Goal: Task Accomplishment & Management: Manage account settings

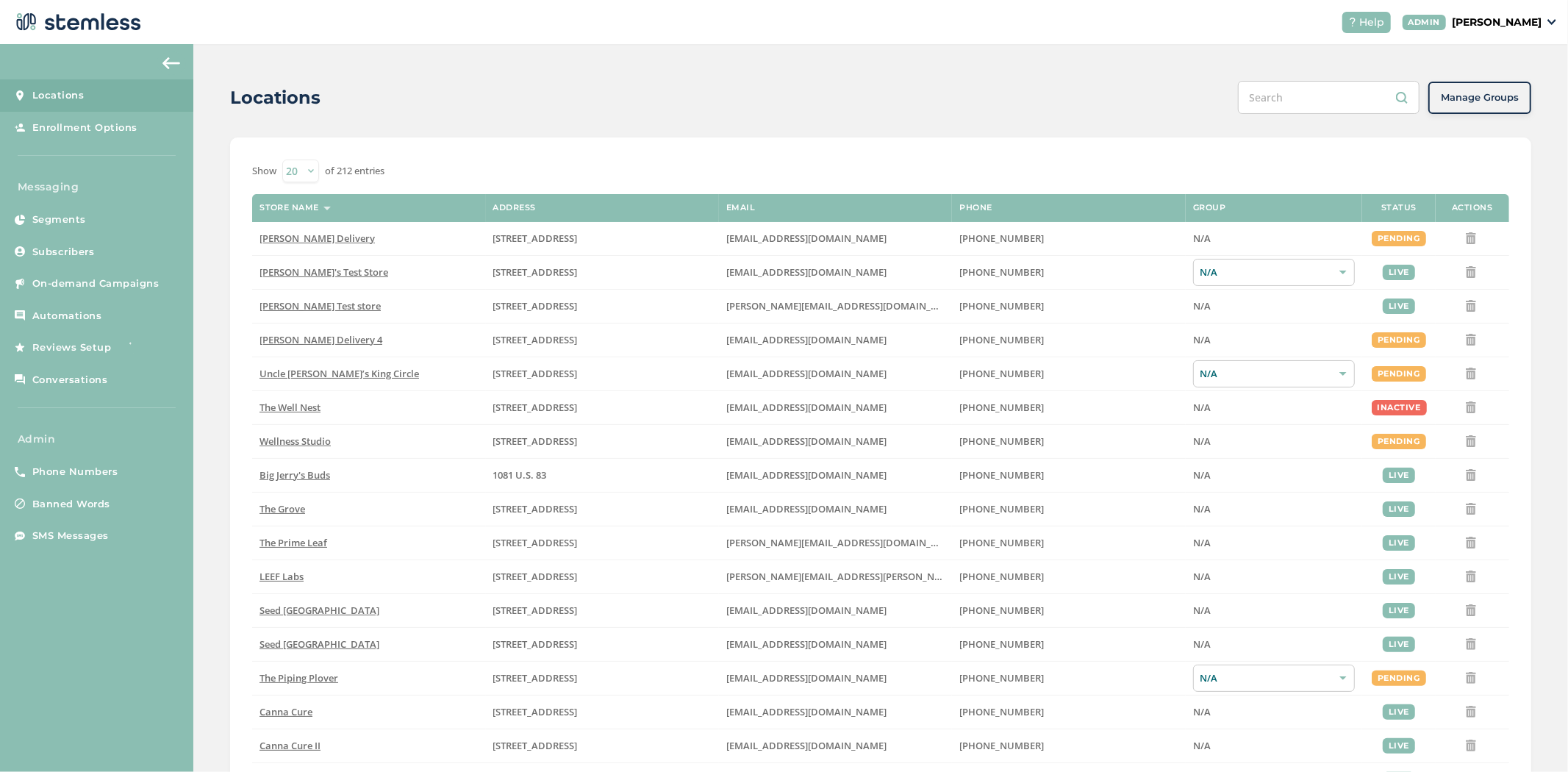
click at [1513, 22] on p "[PERSON_NAME]" at bounding box center [1497, 22] width 89 height 16
click at [1520, 100] on span "Impersonate" at bounding box center [1504, 106] width 72 height 15
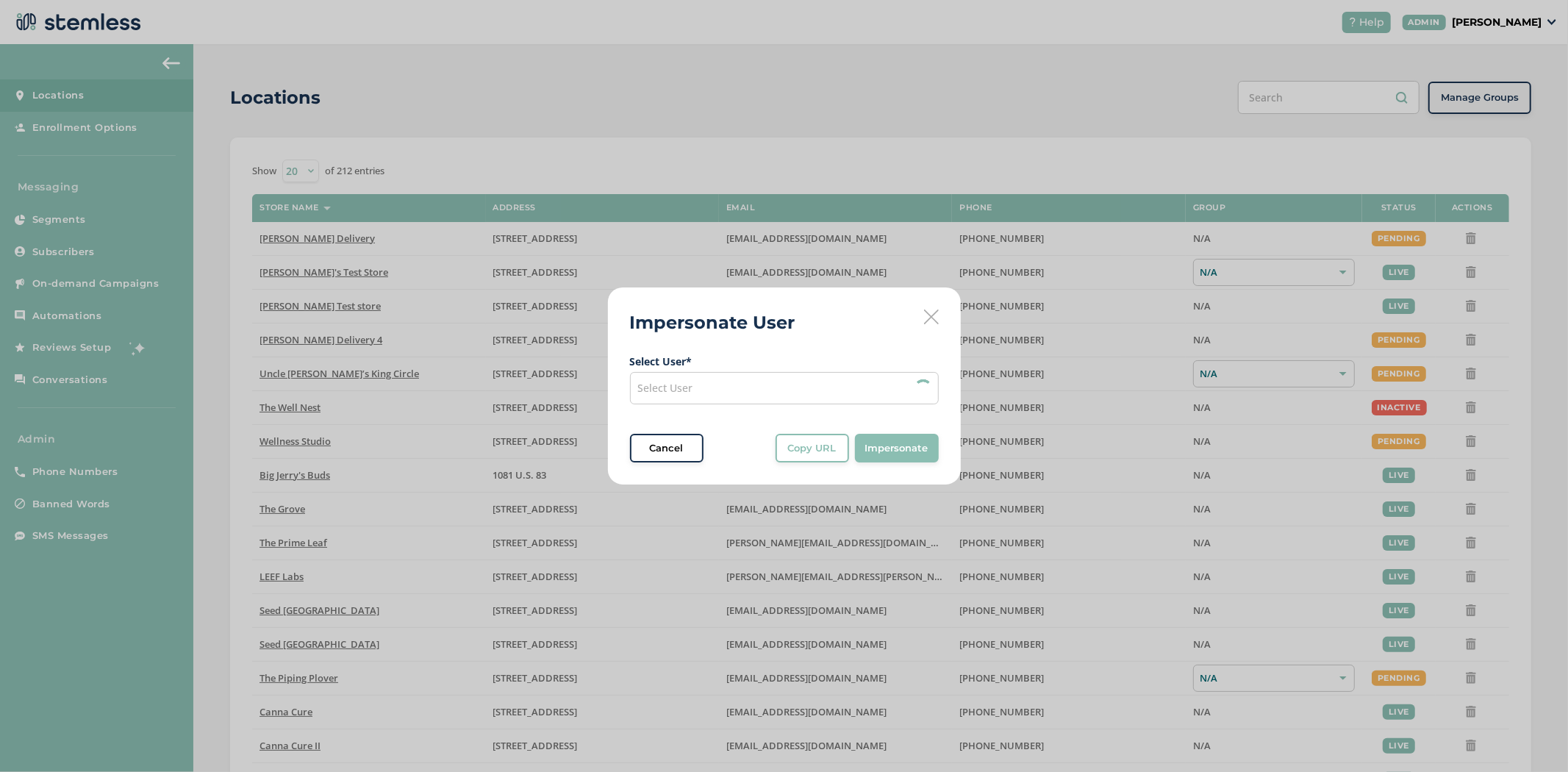
click at [792, 379] on div "Select User" at bounding box center [784, 387] width 309 height 32
click at [729, 391] on div "Select User" at bounding box center [784, 387] width 309 height 32
click at [719, 380] on div "Select User" at bounding box center [784, 387] width 309 height 32
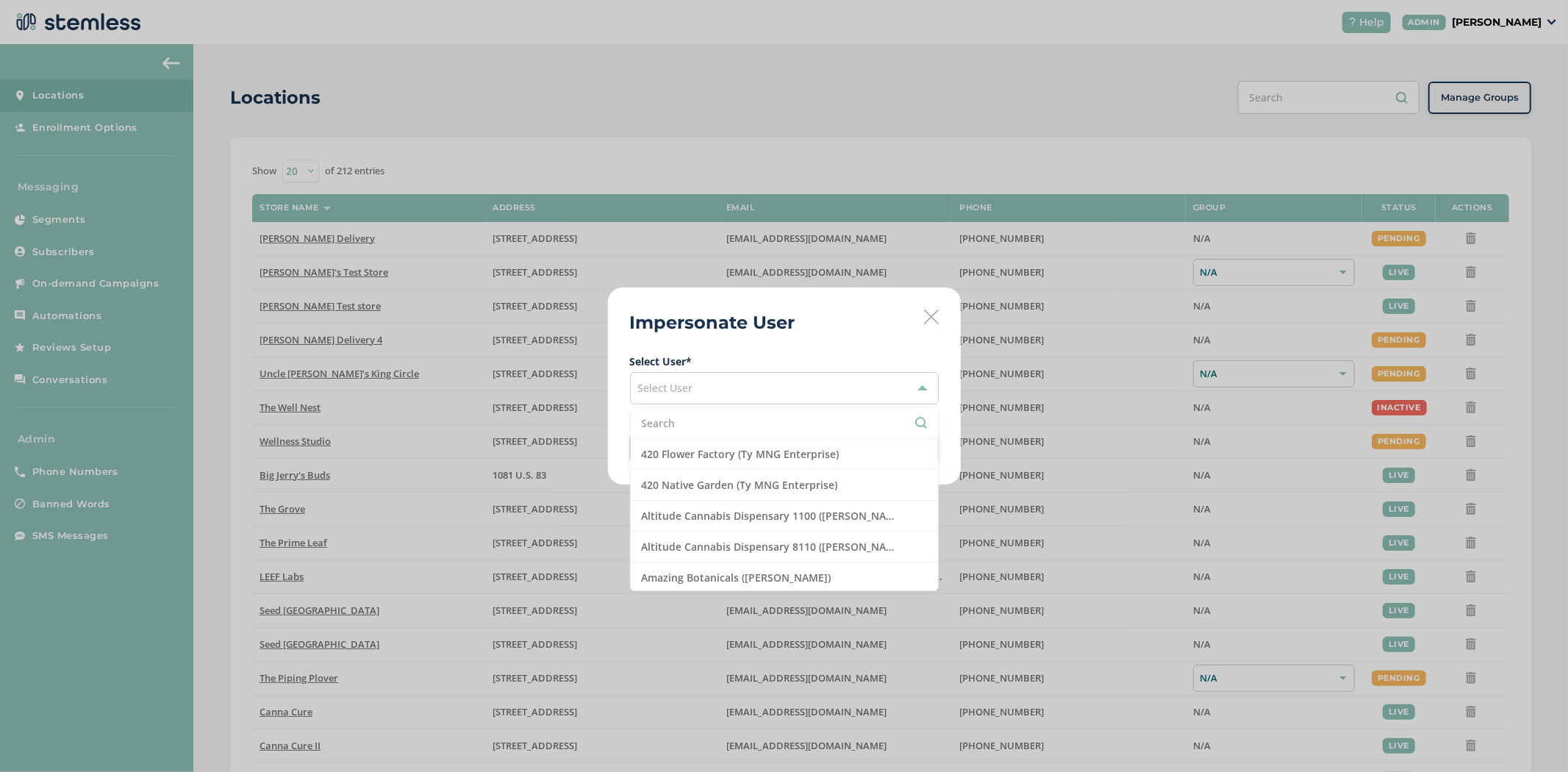
click at [694, 429] on input "text" at bounding box center [784, 423] width 286 height 16
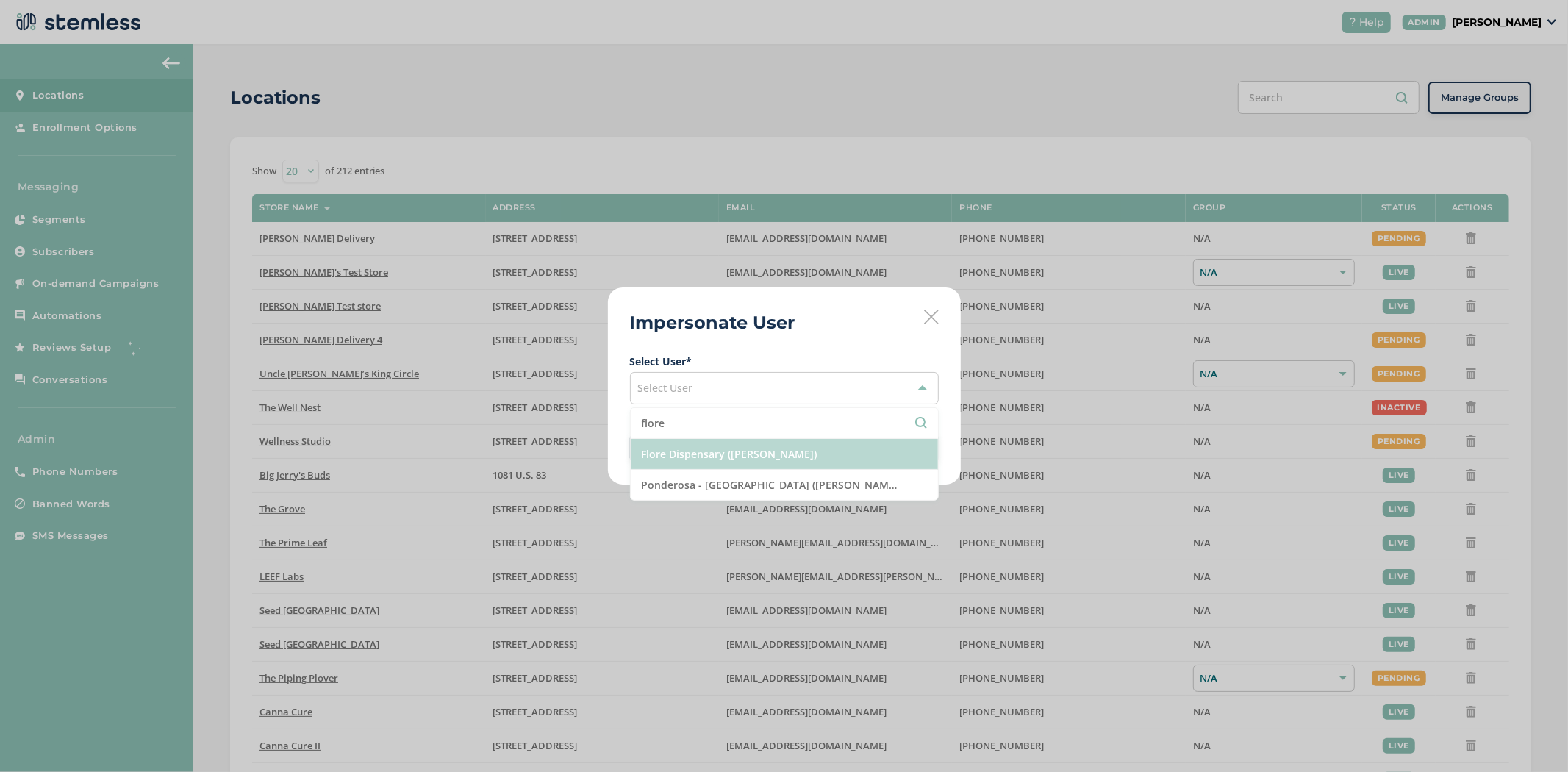
type input "flore"
click at [712, 449] on li "Flore Dispensary ([PERSON_NAME])" at bounding box center [784, 453] width 307 height 31
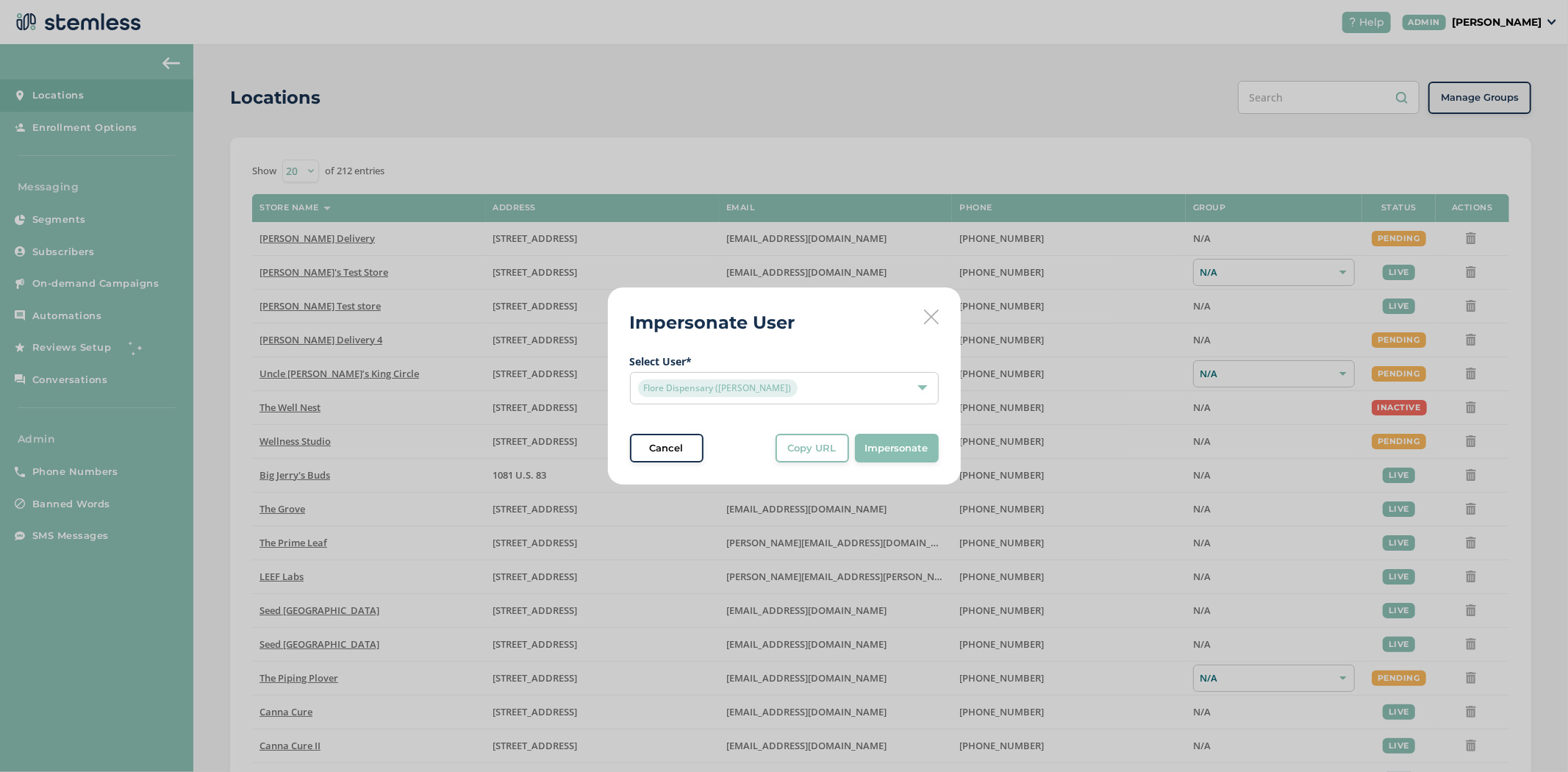
click at [910, 444] on span "Impersonate" at bounding box center [897, 448] width 63 height 15
click at [839, 342] on div "Impersonate User Select User * Flore Dispensary ([PERSON_NAME]) Cancel Copy URL…" at bounding box center [785, 386] width 353 height 198
click at [825, 392] on div "Flore Dispensary ([PERSON_NAME])" at bounding box center [777, 387] width 278 height 17
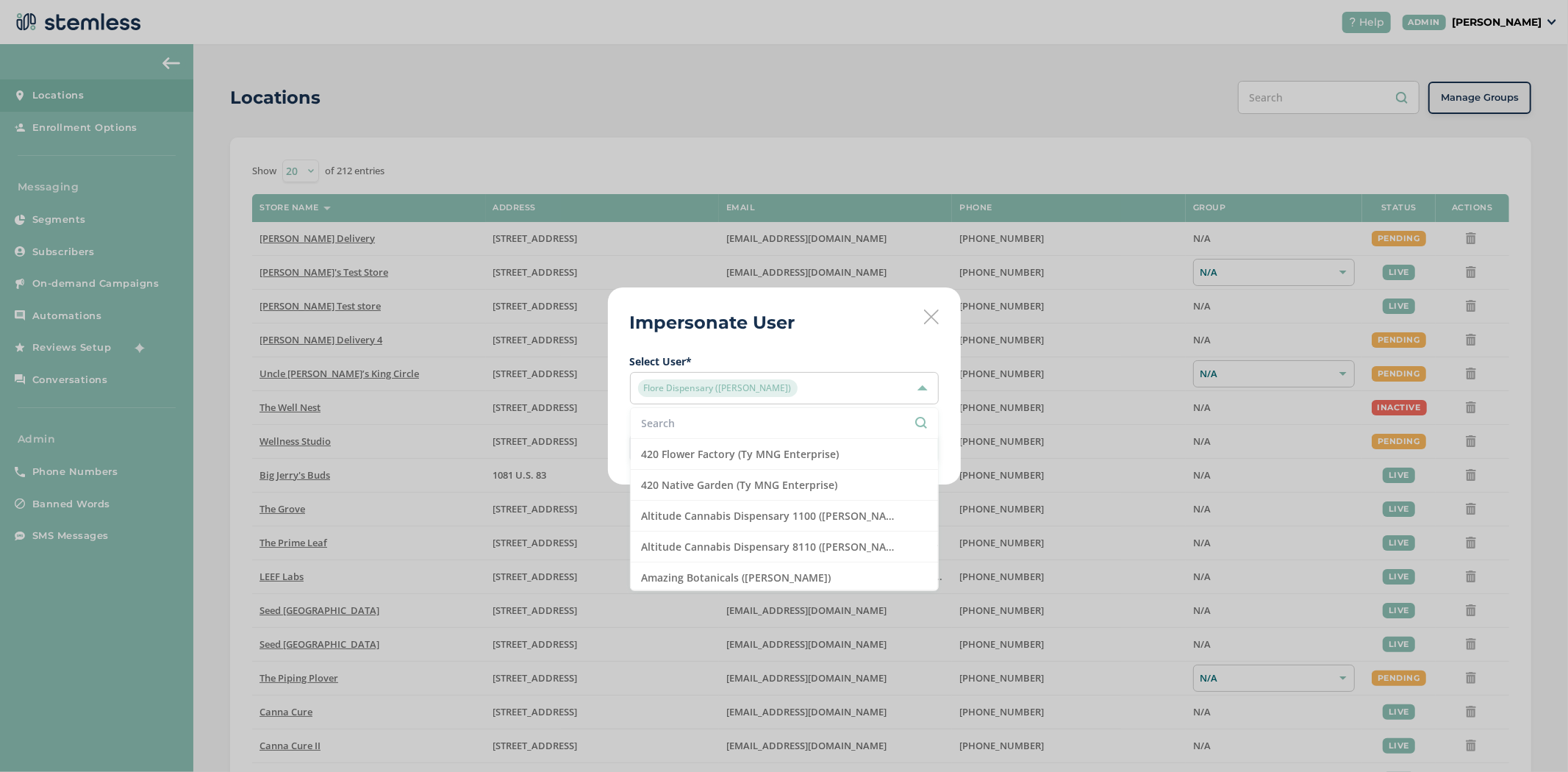
click at [811, 392] on div "Flore Dispensary ([PERSON_NAME])" at bounding box center [777, 387] width 278 height 17
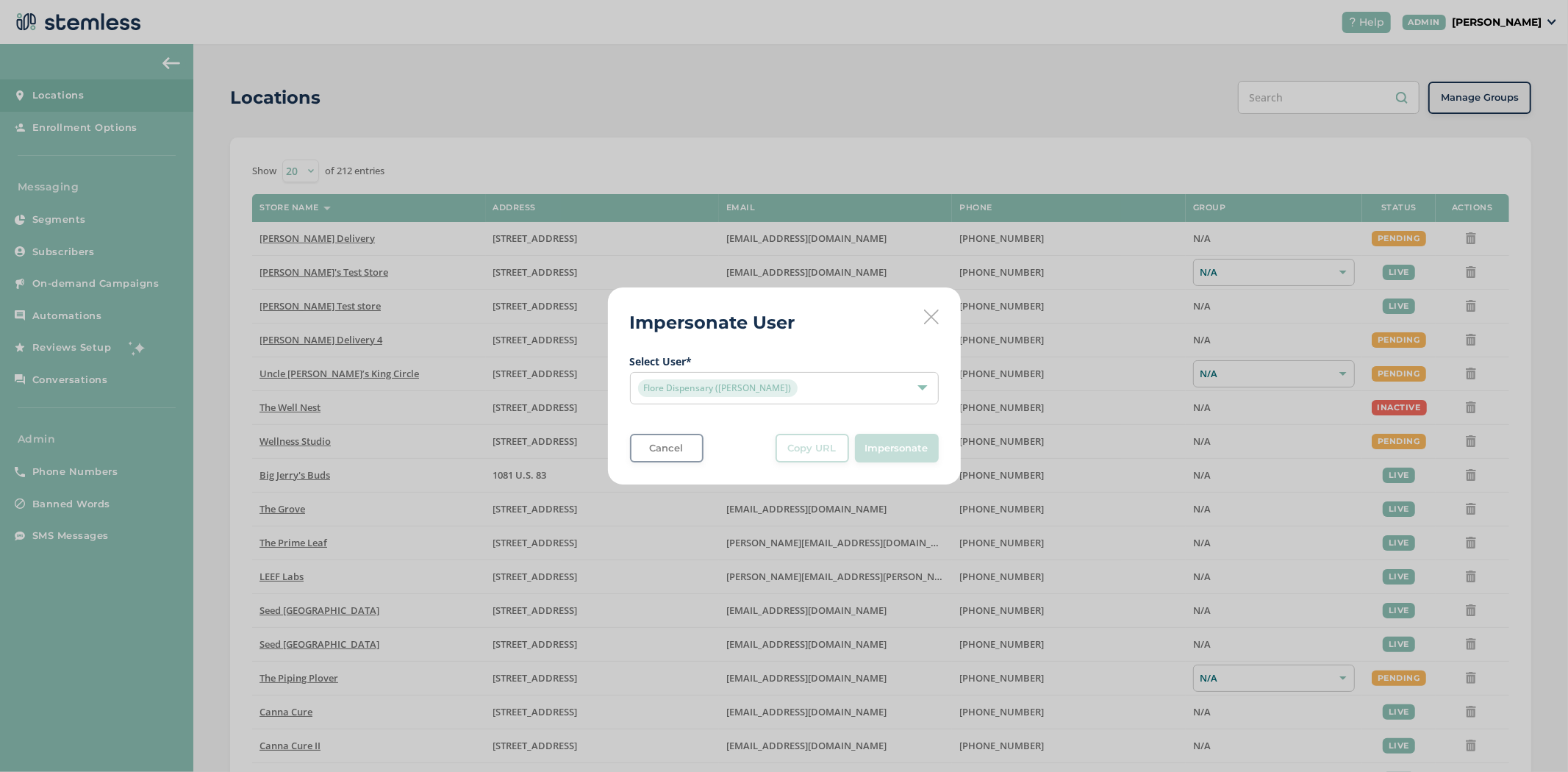
click at [897, 449] on div "Impersonate" at bounding box center [897, 448] width 84 height 30
click at [944, 318] on div "Impersonate User Select User * Flore Dispensary ([PERSON_NAME]) Cancel Copy URL…" at bounding box center [785, 386] width 353 height 198
click at [931, 322] on icon at bounding box center [931, 317] width 15 height 15
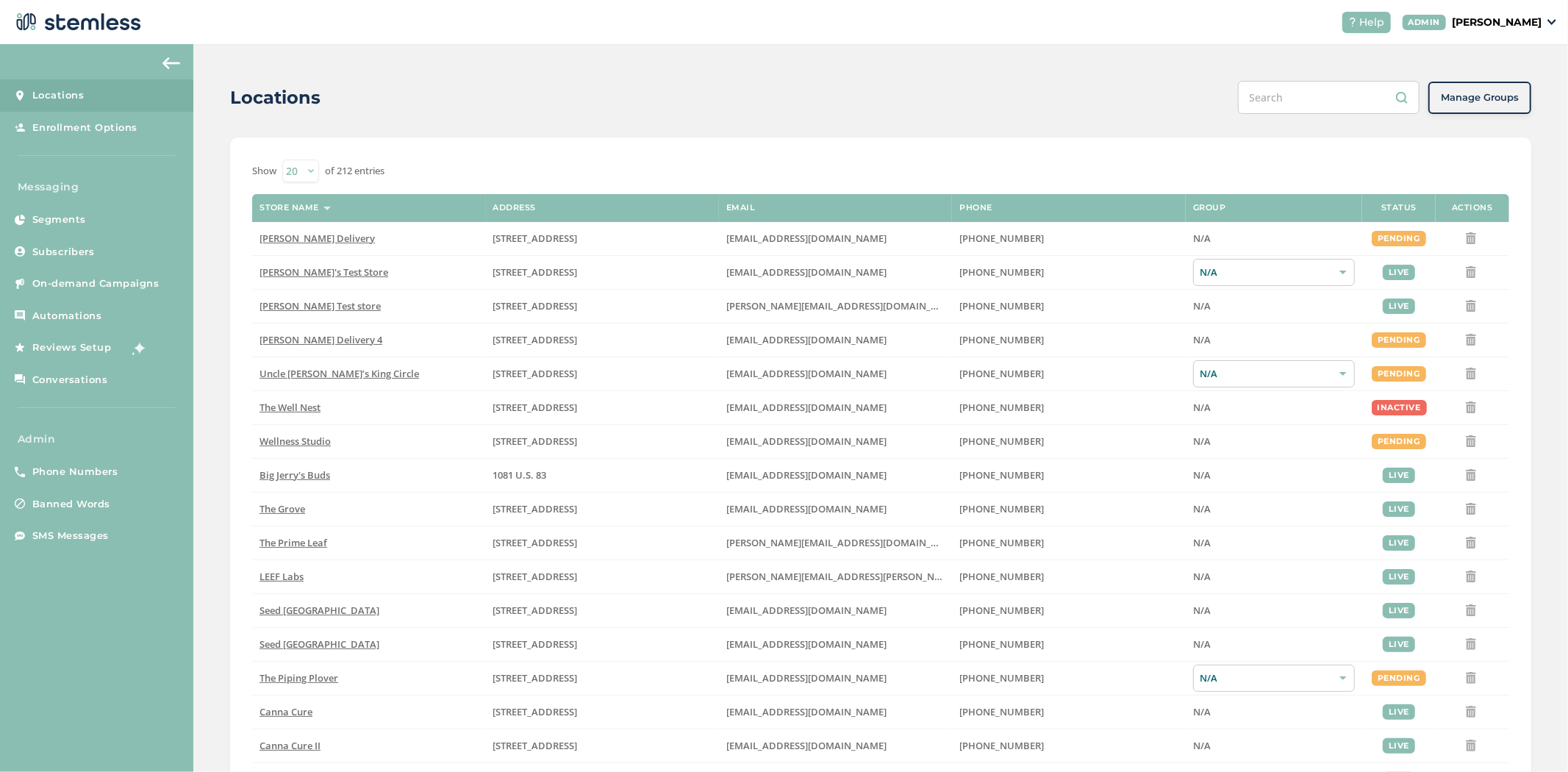
click at [1512, 20] on p "[PERSON_NAME]" at bounding box center [1497, 22] width 89 height 16
